Goal: Navigation & Orientation: Find specific page/section

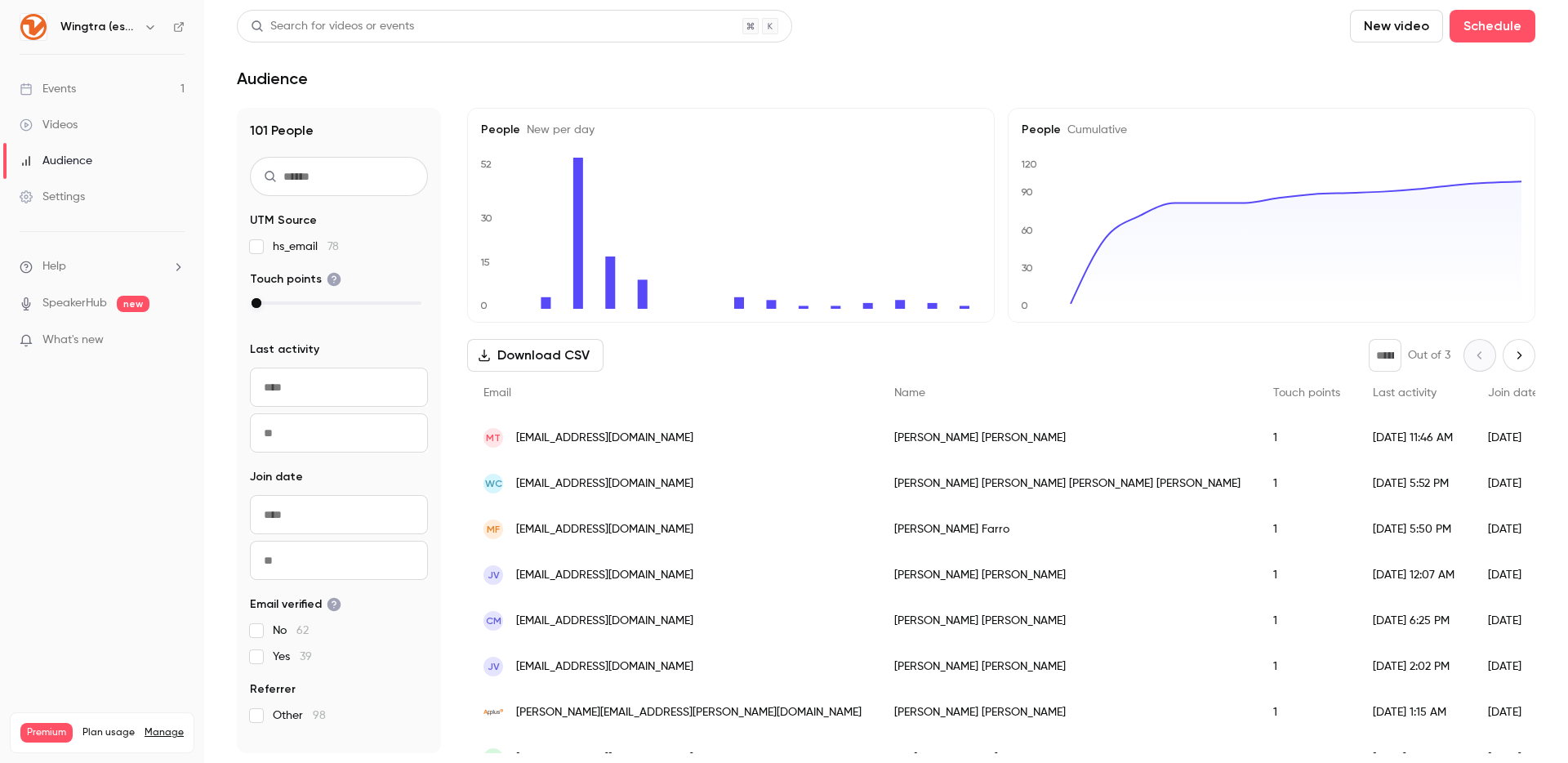
click at [78, 117] on link "Videos" at bounding box center [101, 125] width 204 height 36
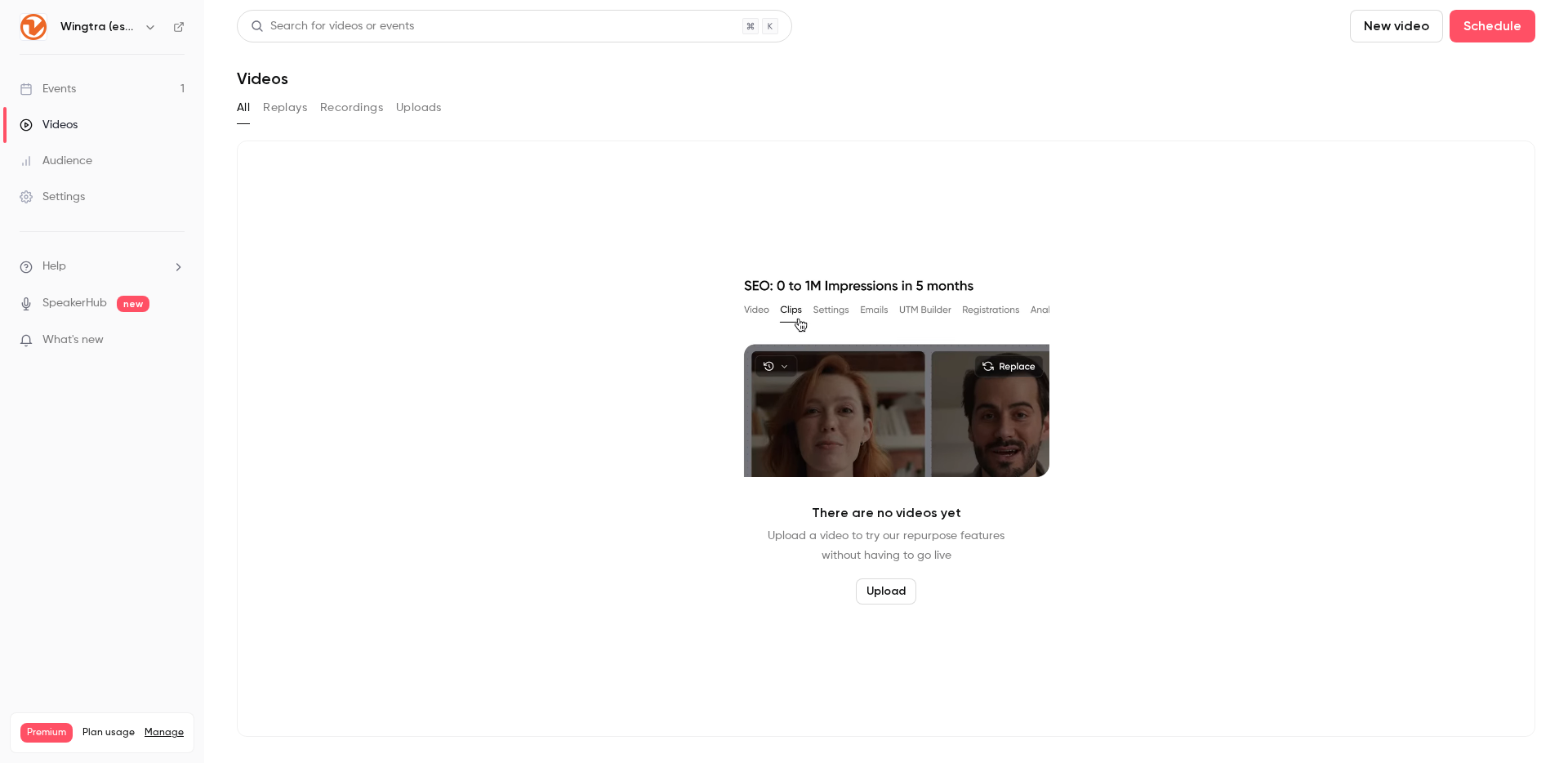
click at [280, 116] on button "Replays" at bounding box center [285, 107] width 44 height 26
click at [334, 118] on button "Recordings" at bounding box center [351, 107] width 62 height 26
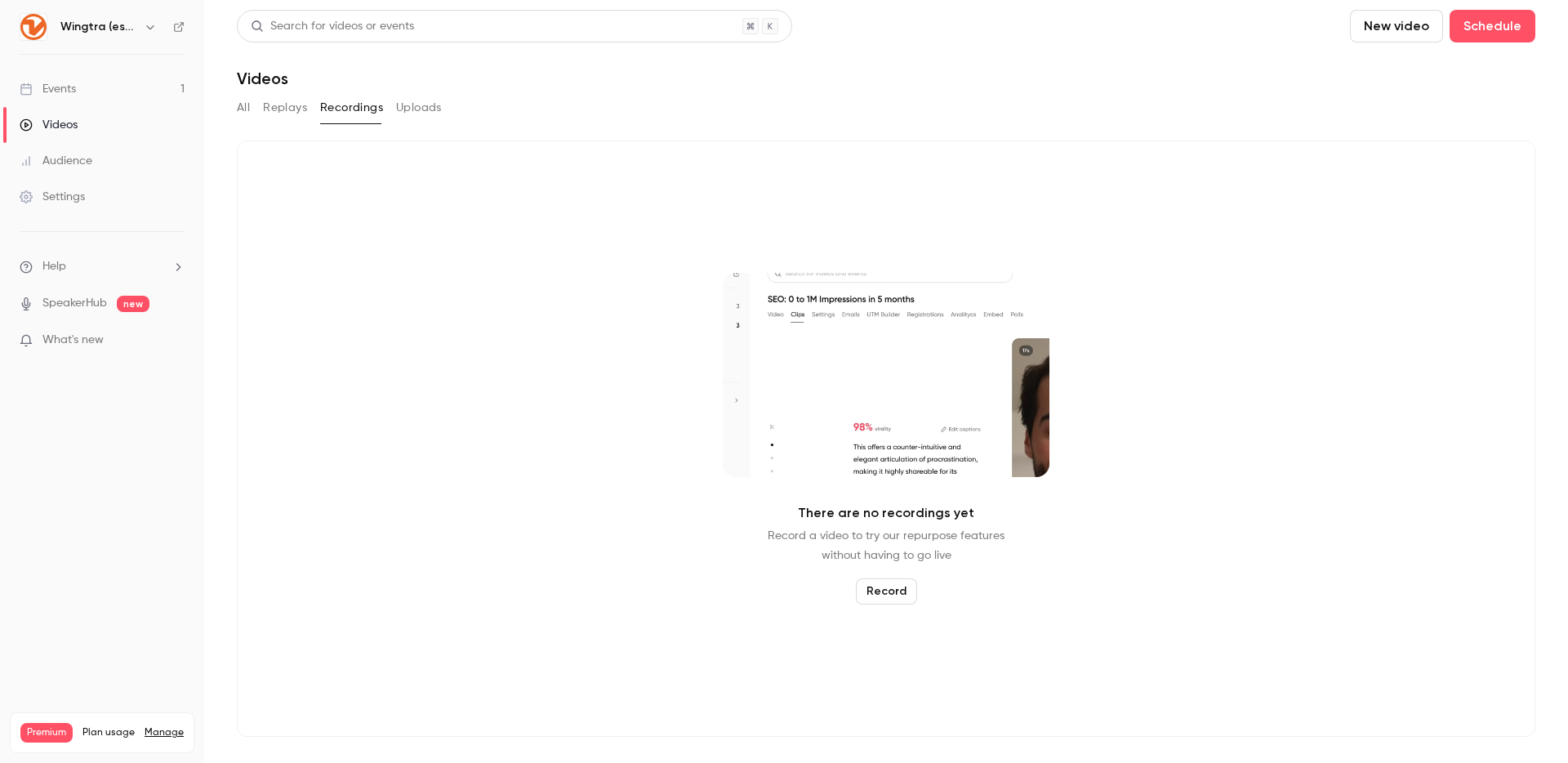
click at [56, 92] on div "Events" at bounding box center [48, 89] width 57 height 17
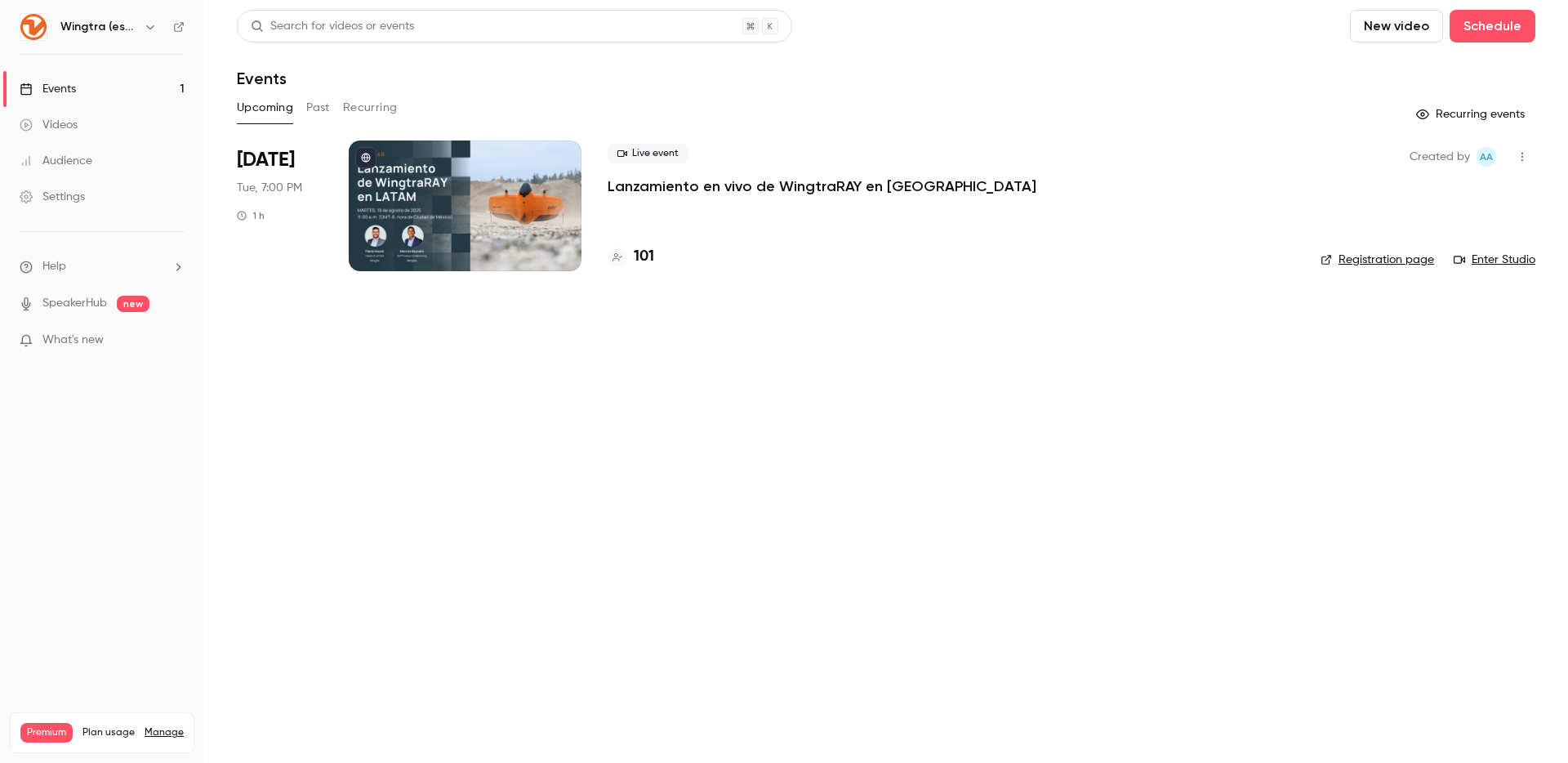
click at [317, 113] on button "Past" at bounding box center [318, 107] width 23 height 26
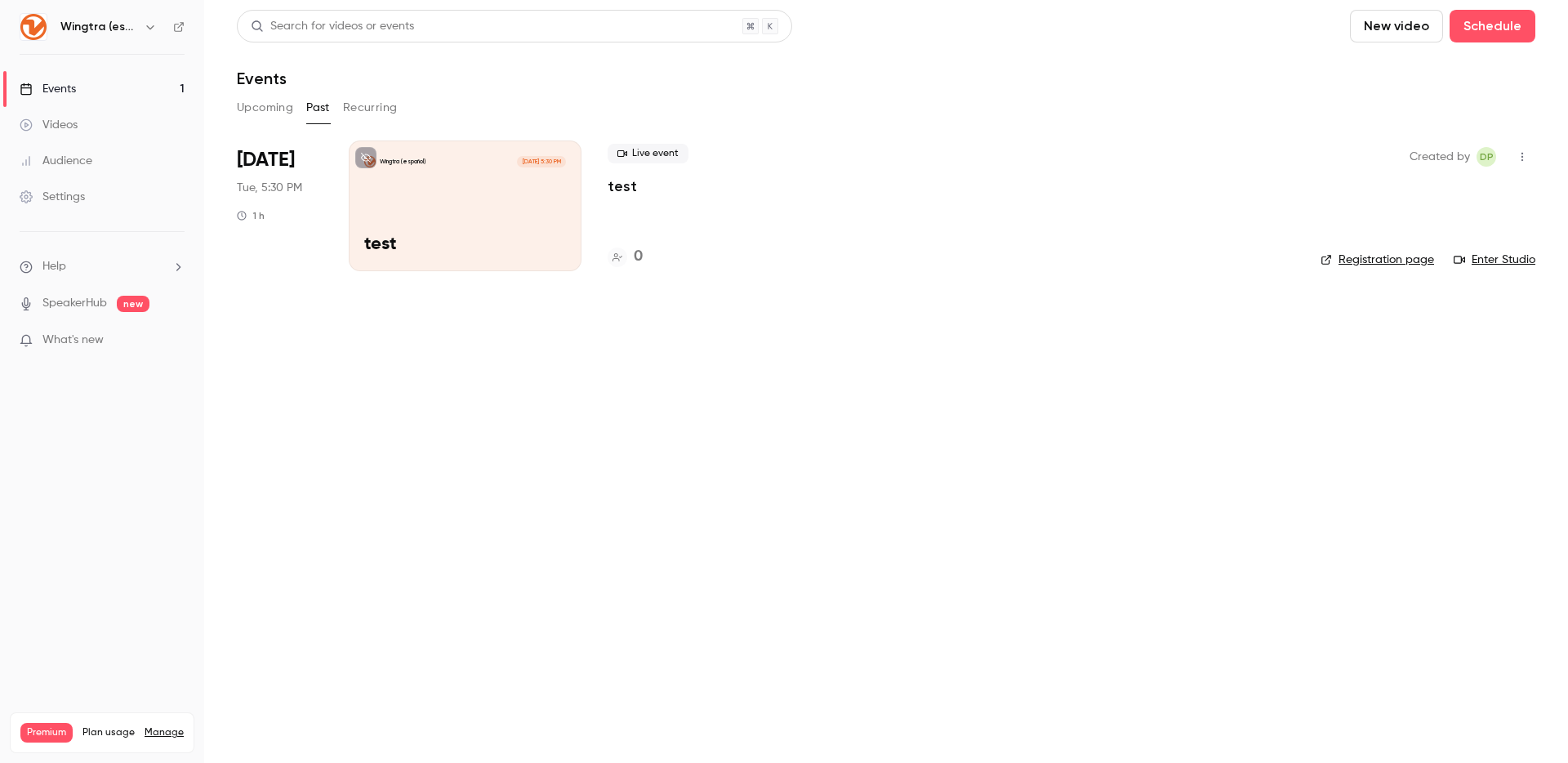
click at [144, 301] on span "new" at bounding box center [133, 303] width 32 height 17
